Goal: Task Accomplishment & Management: Manage account settings

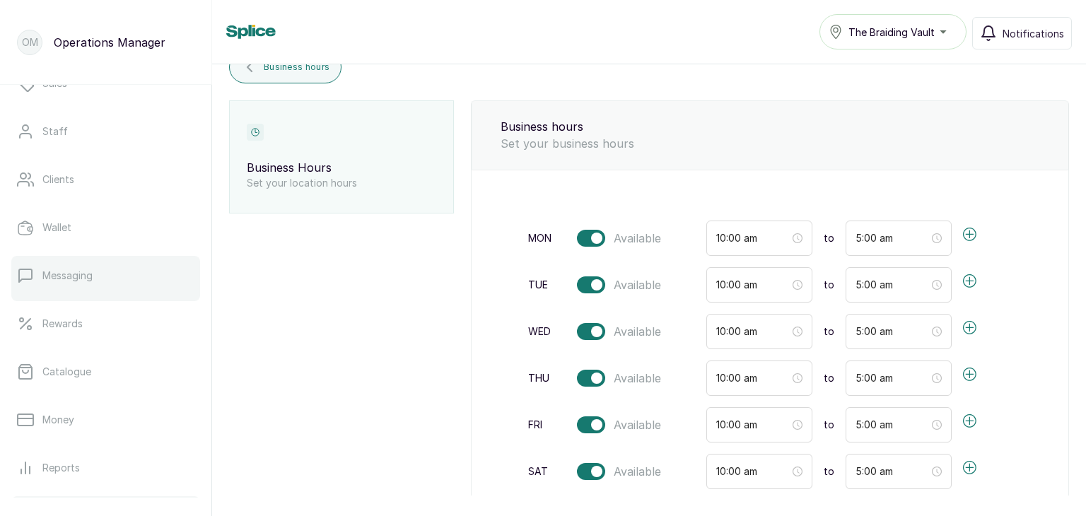
scroll to position [269, 0]
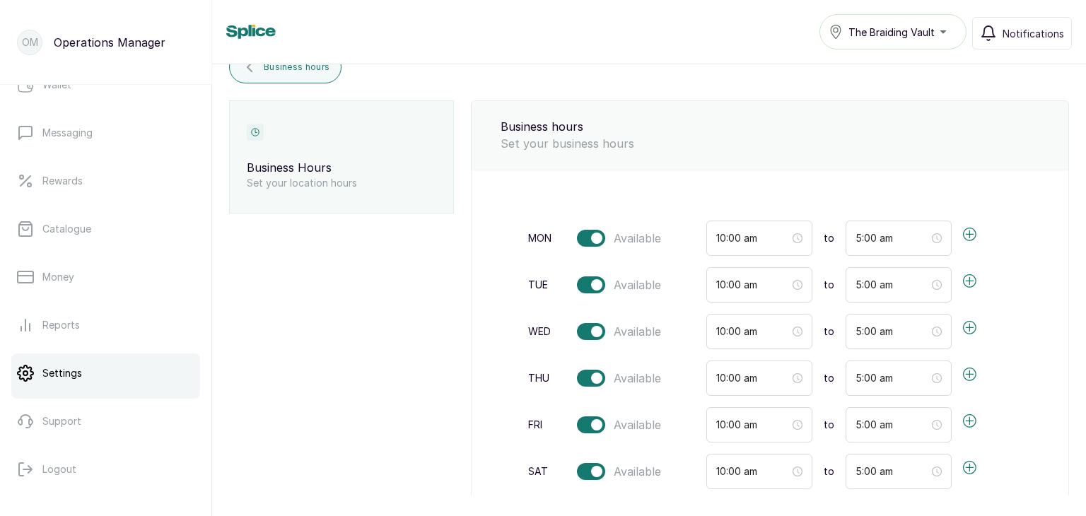
click at [84, 385] on link "Settings" at bounding box center [105, 373] width 189 height 40
click at [158, 357] on link "Settings" at bounding box center [105, 373] width 189 height 40
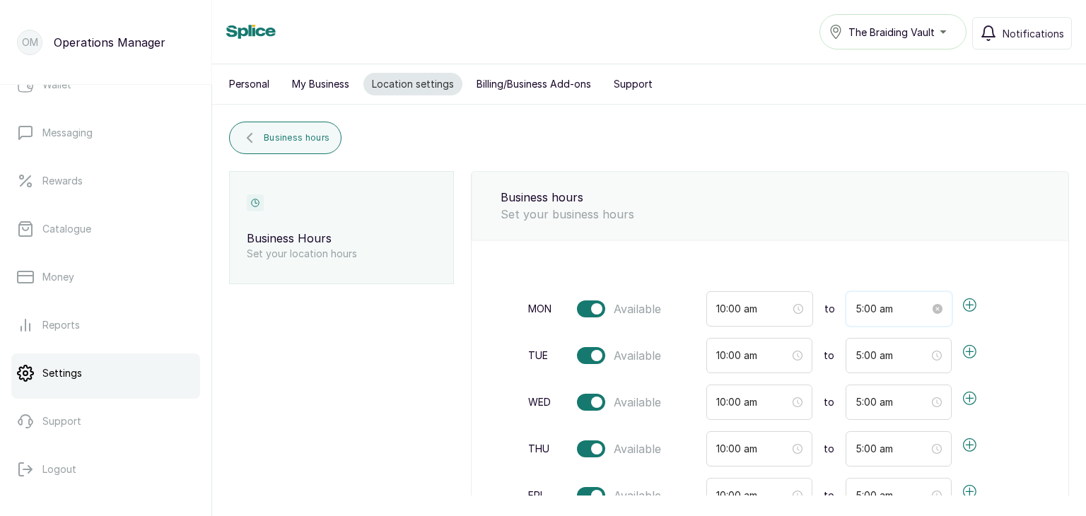
click at [855, 306] on input "5:00 am" at bounding box center [892, 309] width 74 height 16
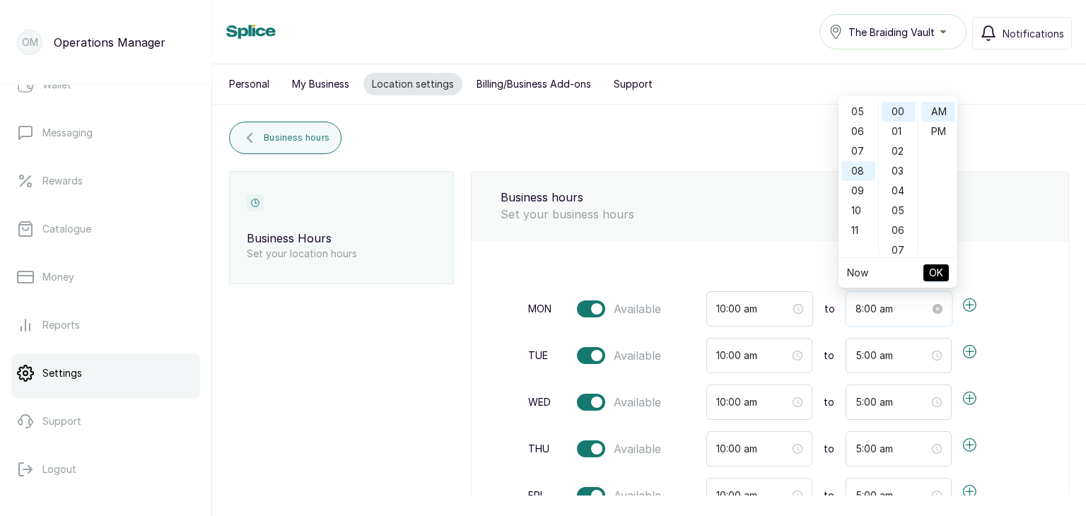
scroll to position [158, 0]
click at [942, 122] on div "PM" at bounding box center [938, 132] width 34 height 20
click at [933, 270] on span "OK" at bounding box center [936, 272] width 14 height 27
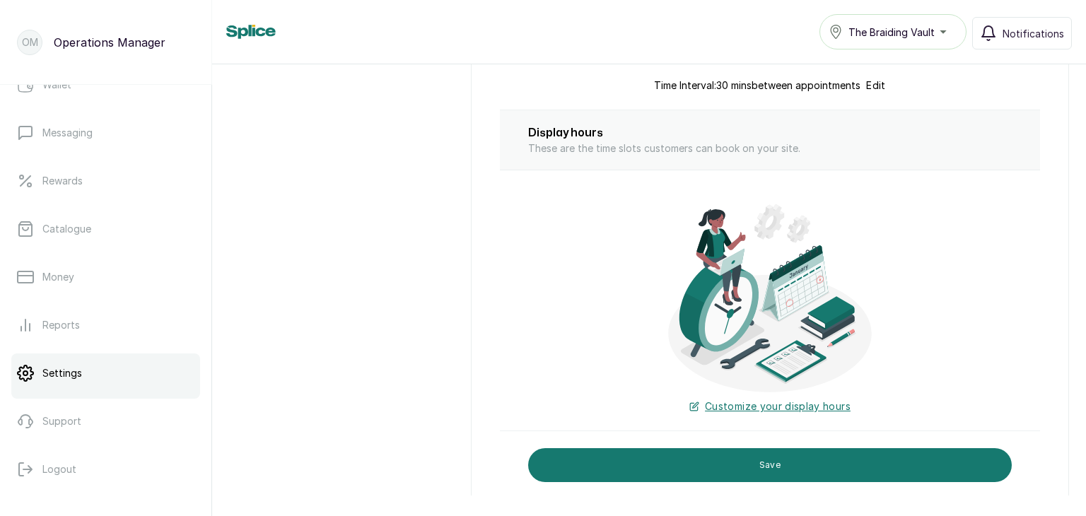
scroll to position [597, 0]
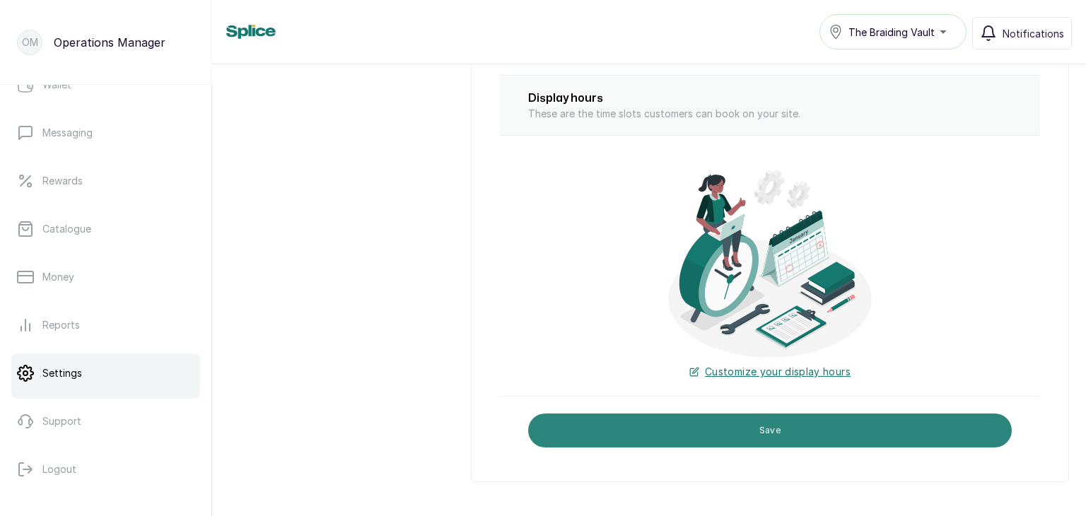
click at [892, 433] on button "Save" at bounding box center [770, 431] width 484 height 34
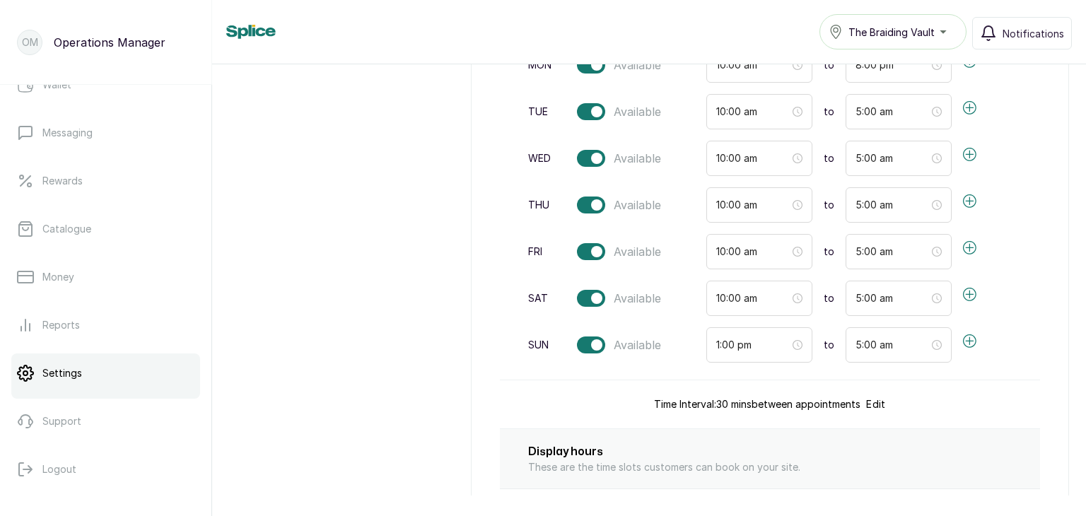
scroll to position [0, 0]
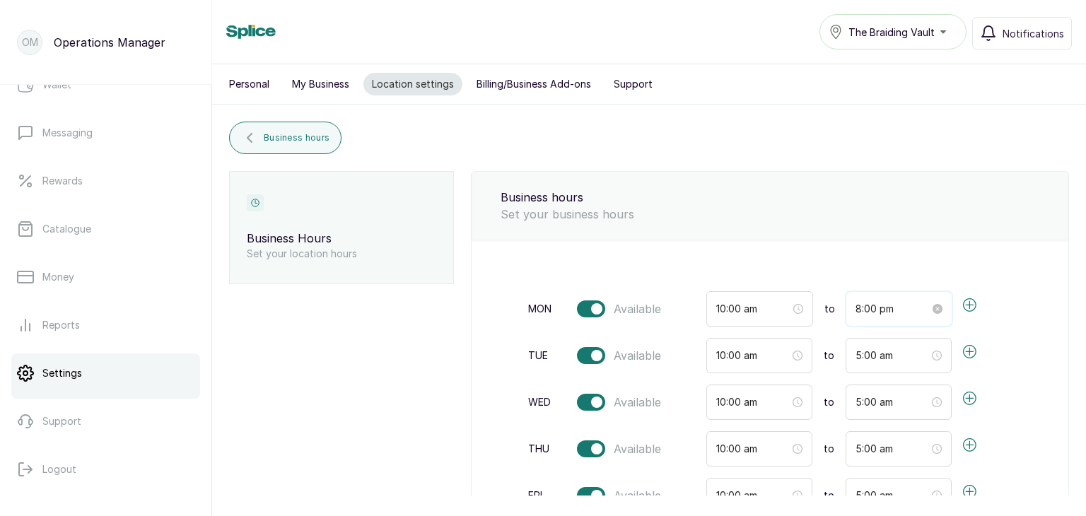
click at [856, 305] on input "8:00 pm" at bounding box center [892, 309] width 74 height 16
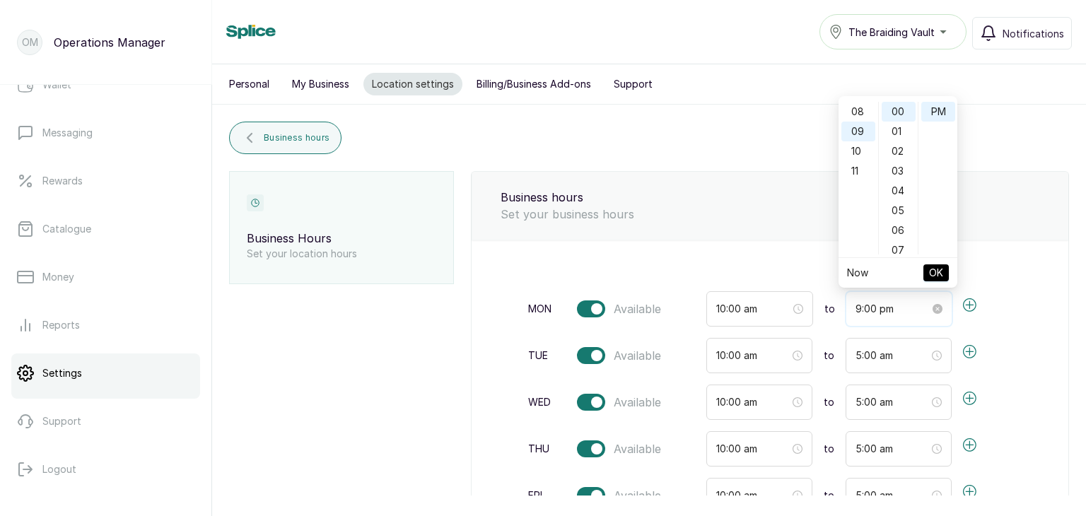
scroll to position [178, 0]
type input "9:00 pm"
click at [923, 276] on button "OK" at bounding box center [935, 272] width 25 height 17
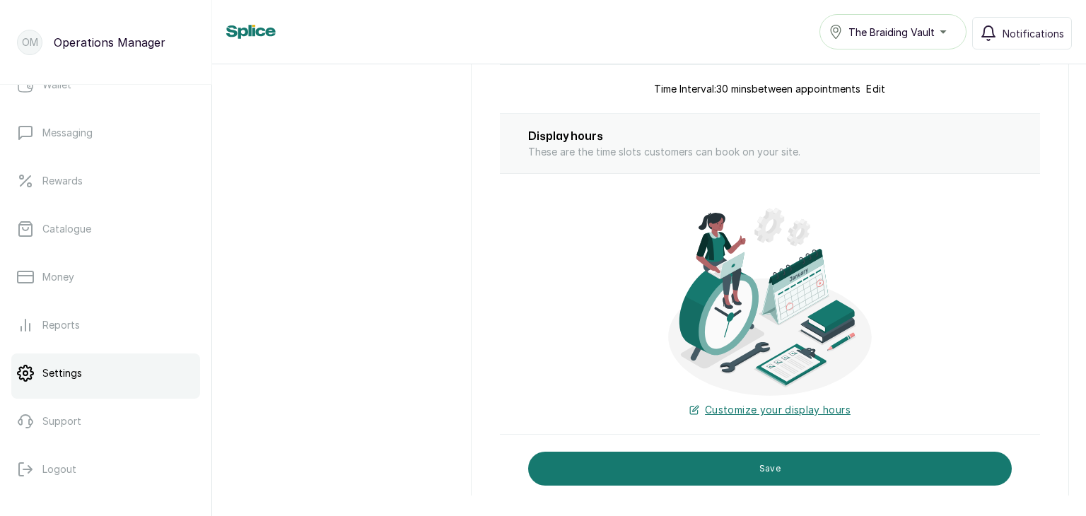
scroll to position [597, 0]
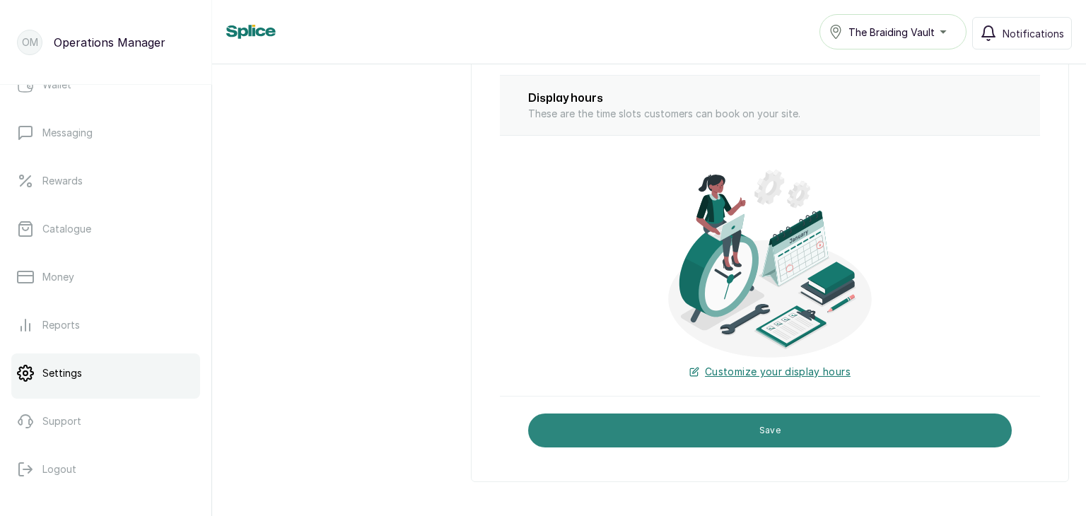
click at [867, 422] on button "Save" at bounding box center [770, 431] width 484 height 34
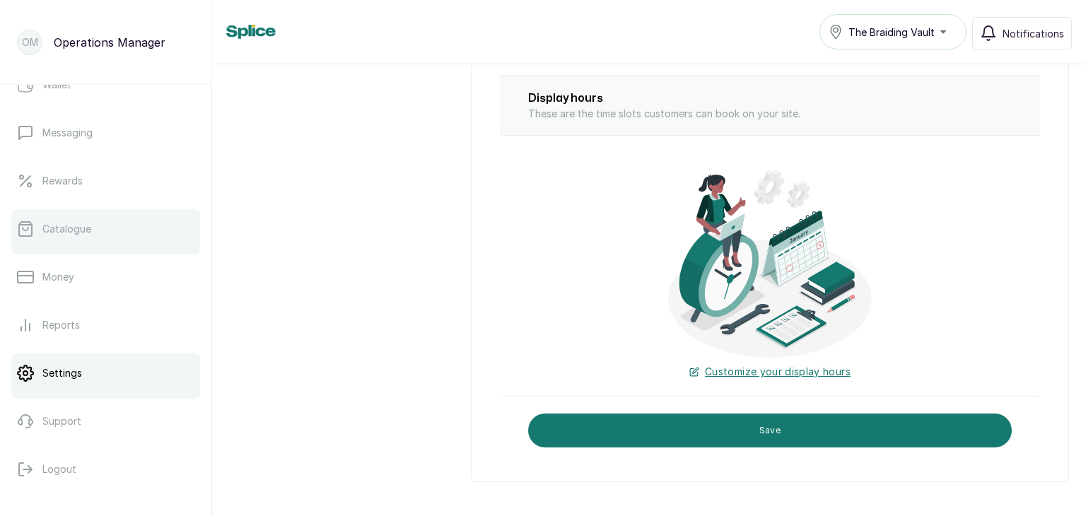
click at [144, 223] on link "Catalogue" at bounding box center [105, 229] width 189 height 40
